Goal: Check status: Check status

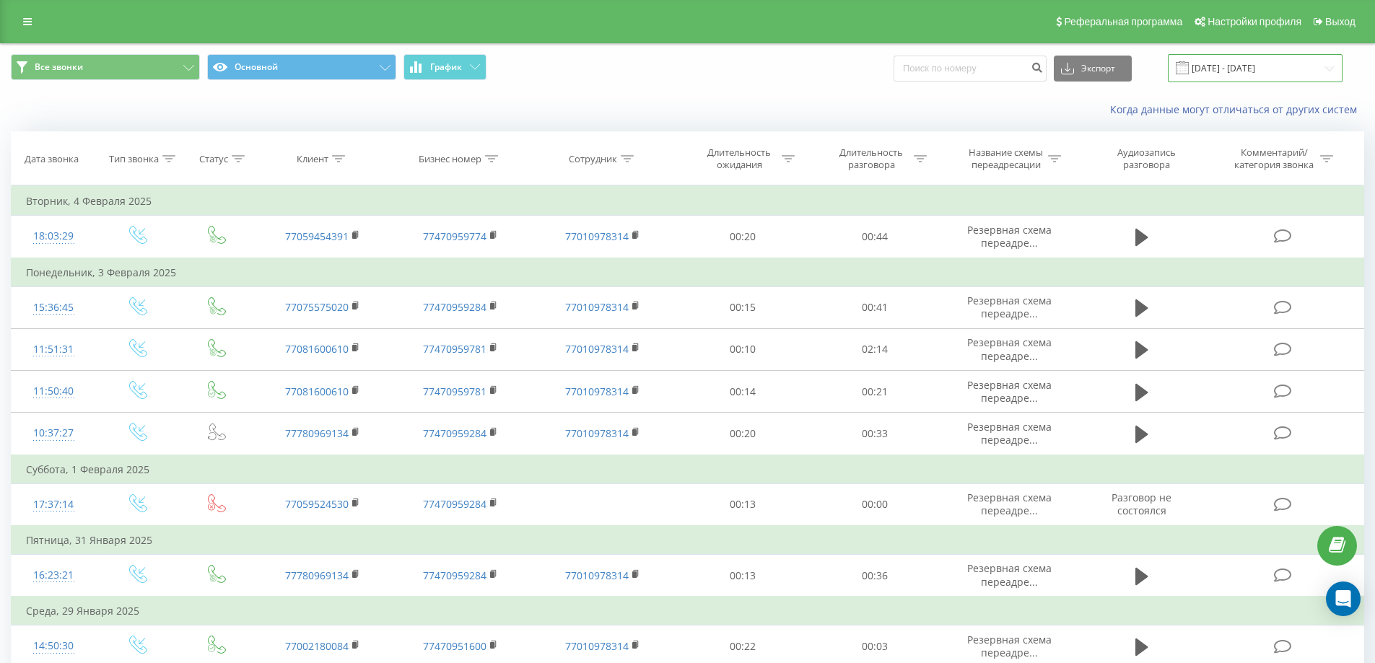
click at [1259, 69] on input "[DATE] - [DATE]" at bounding box center [1255, 68] width 175 height 28
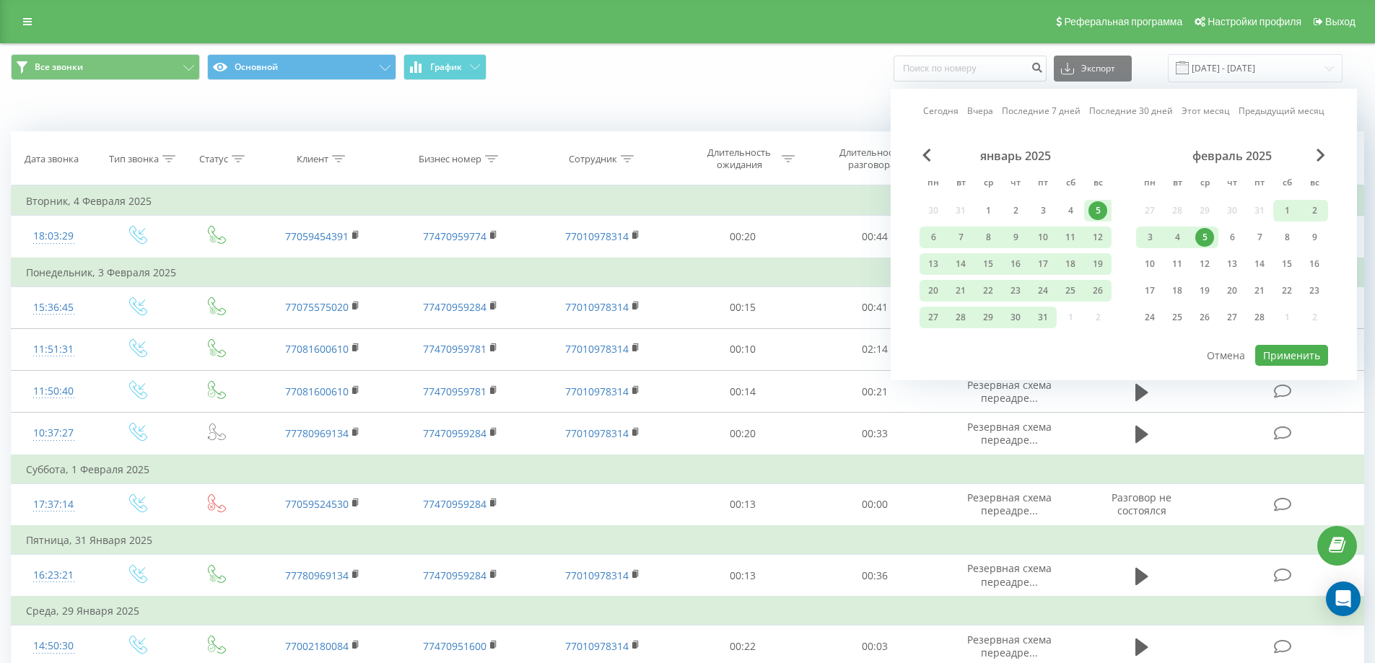
click at [939, 106] on link "Сегодня" at bounding box center [940, 111] width 35 height 14
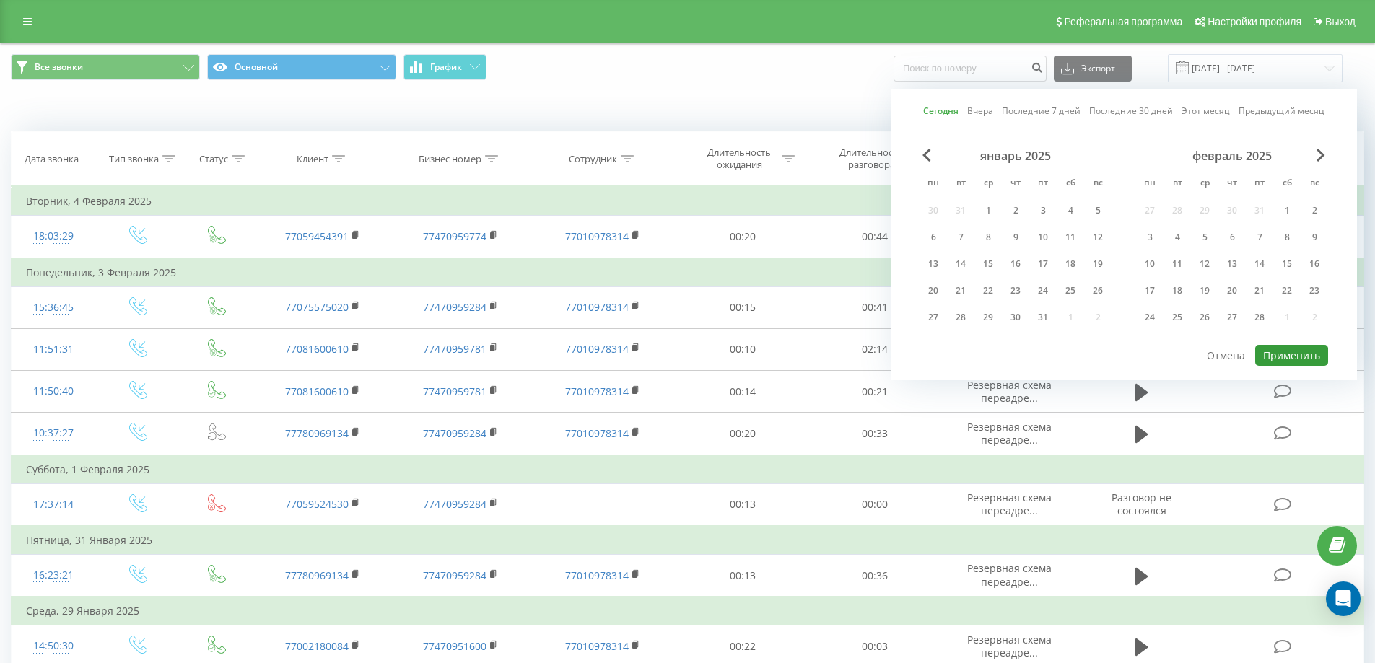
click at [1276, 360] on button "Применить" at bounding box center [1292, 355] width 73 height 21
type input "[DATE] - [DATE]"
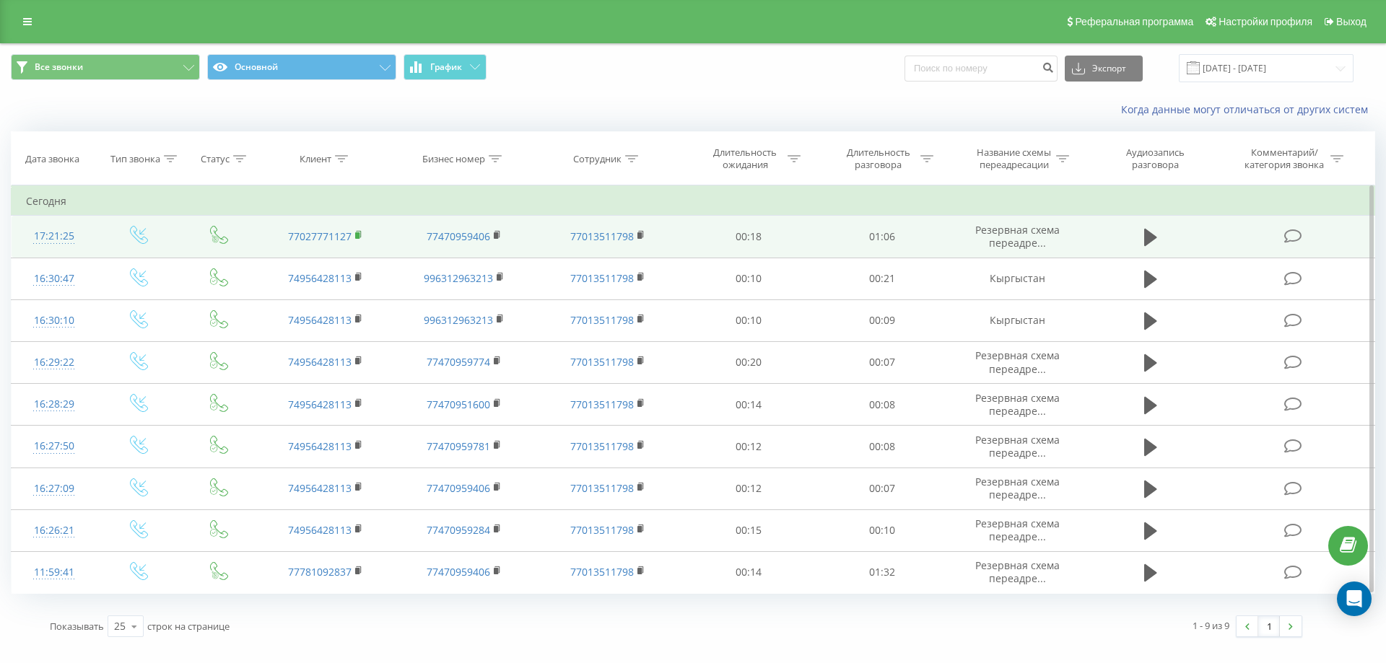
click at [360, 235] on icon at bounding box center [358, 234] width 5 height 6
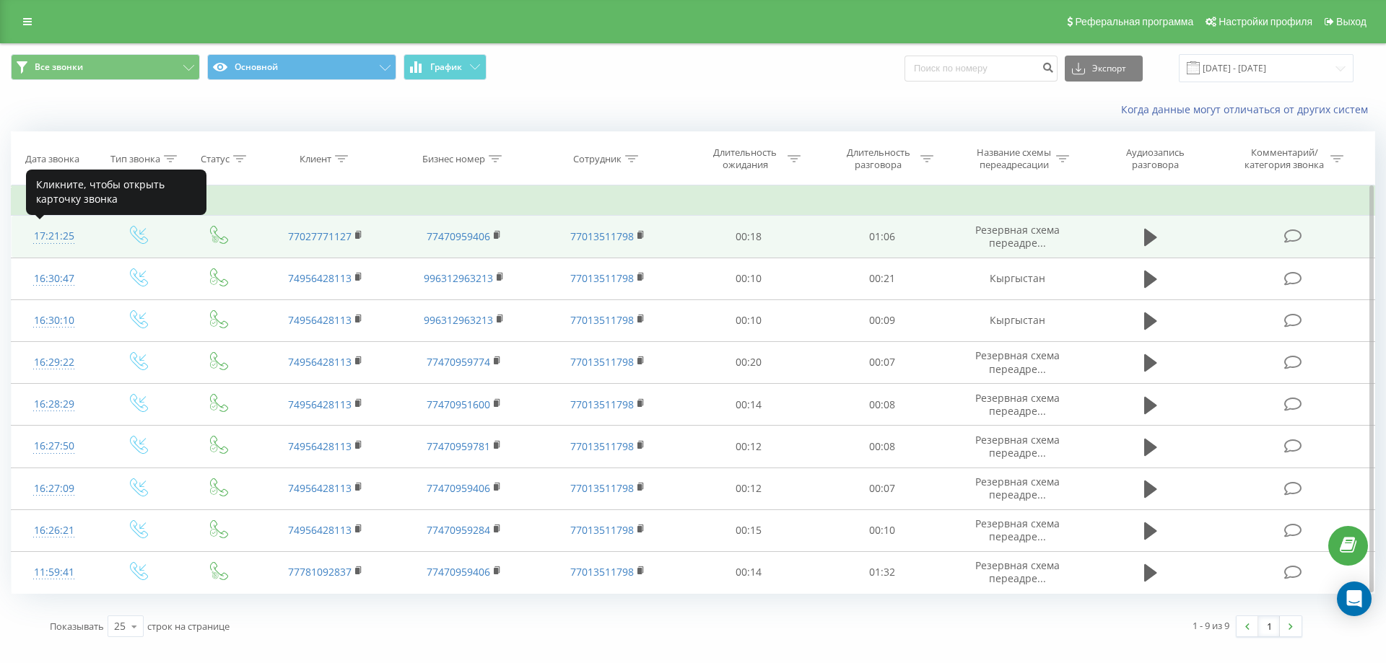
click at [68, 236] on div "17:21:25" at bounding box center [54, 236] width 56 height 28
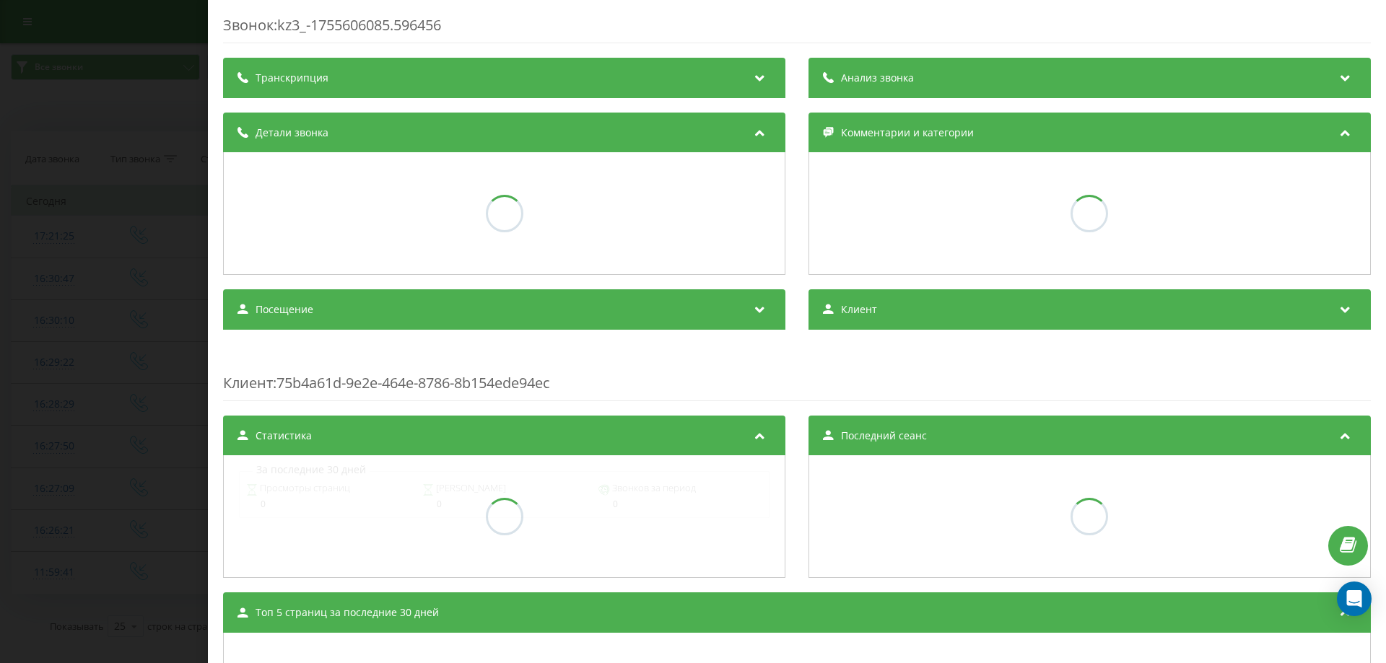
click at [436, 311] on div "Посещение" at bounding box center [504, 310] width 562 height 40
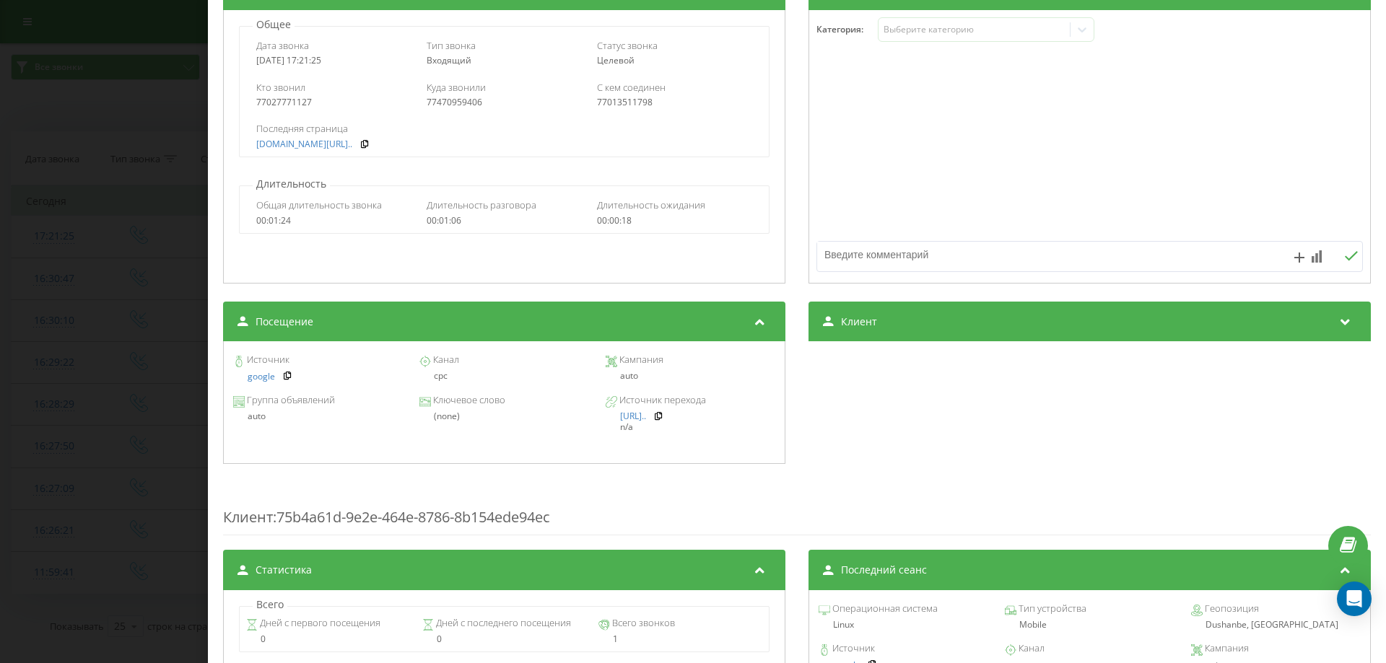
scroll to position [361, 0]
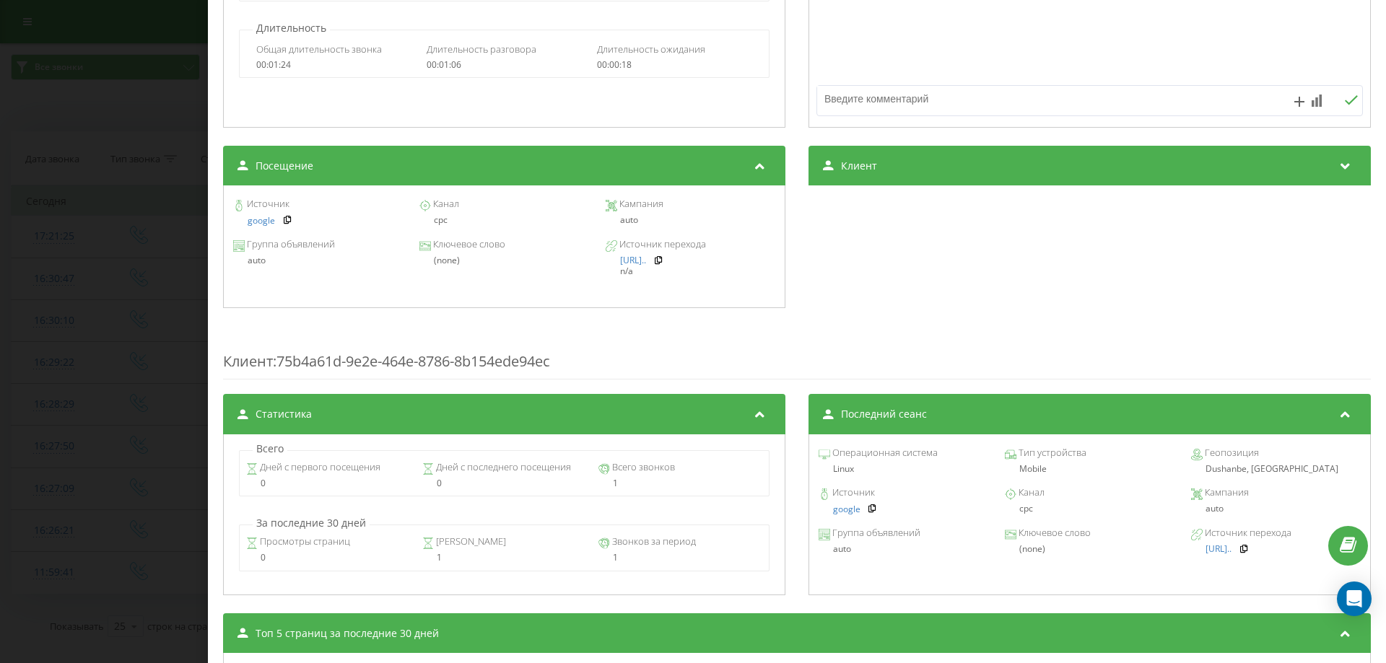
click at [190, 151] on div "Звонок : kz3_-1755606085.596456 1 x - 01:05 00:00 00:00 Транскрипция Для анализ…" at bounding box center [693, 331] width 1386 height 663
